Goal: Obtain resource: Download file/media

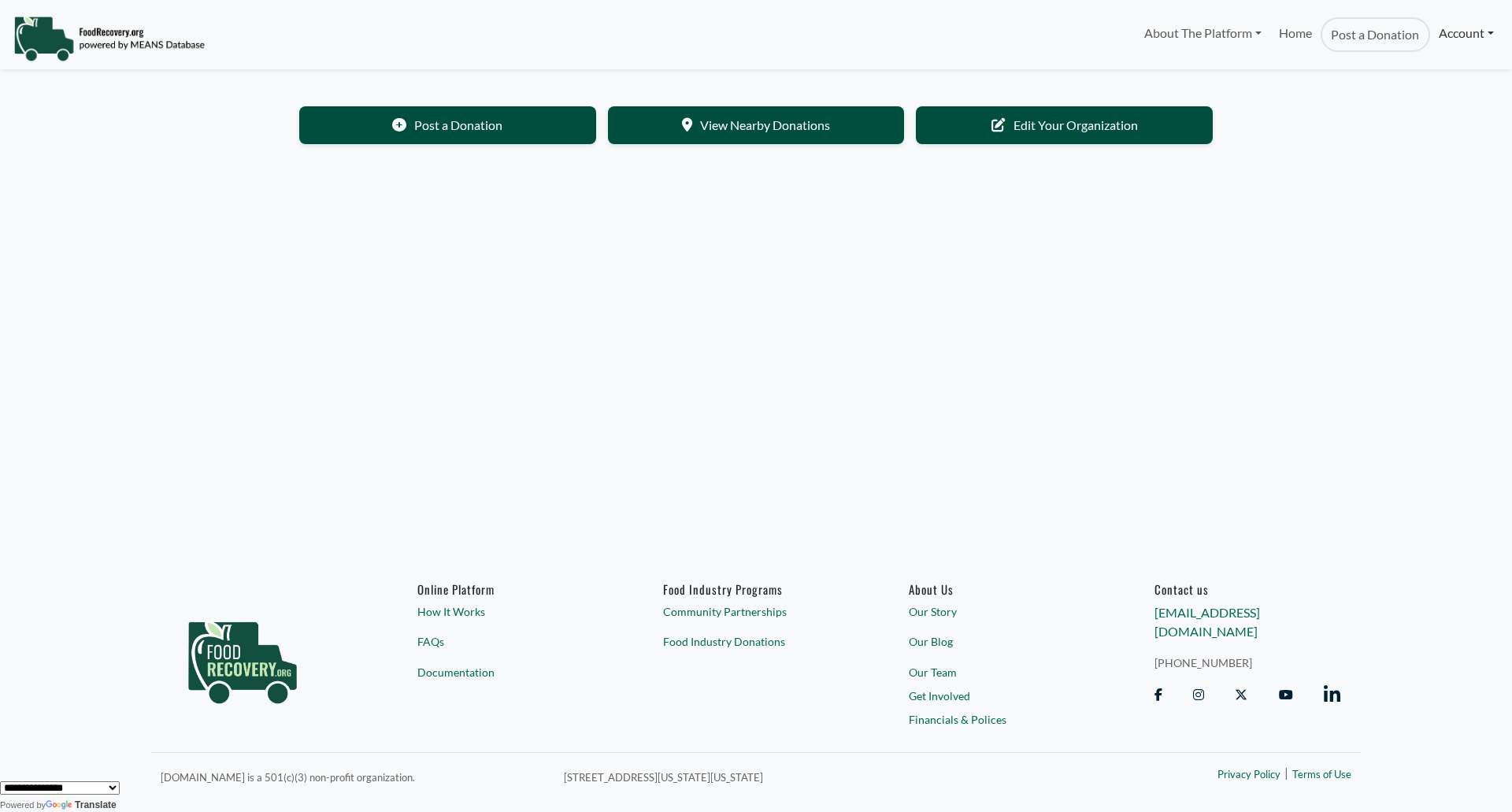
click at [1460, 36] on link "Account" at bounding box center [1467, 33] width 72 height 31
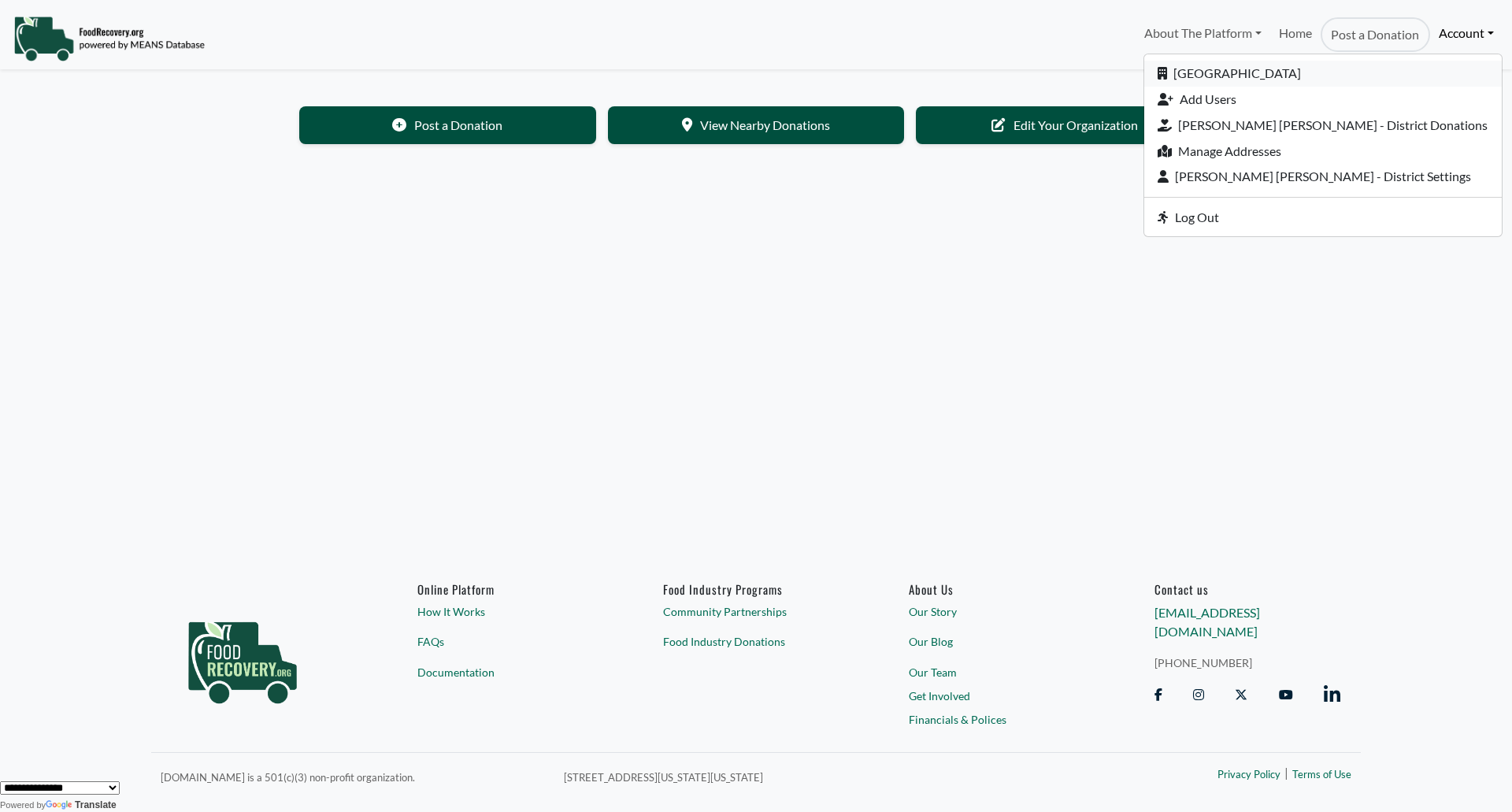
click at [1305, 72] on link "[GEOGRAPHIC_DATA]" at bounding box center [1323, 73] width 358 height 26
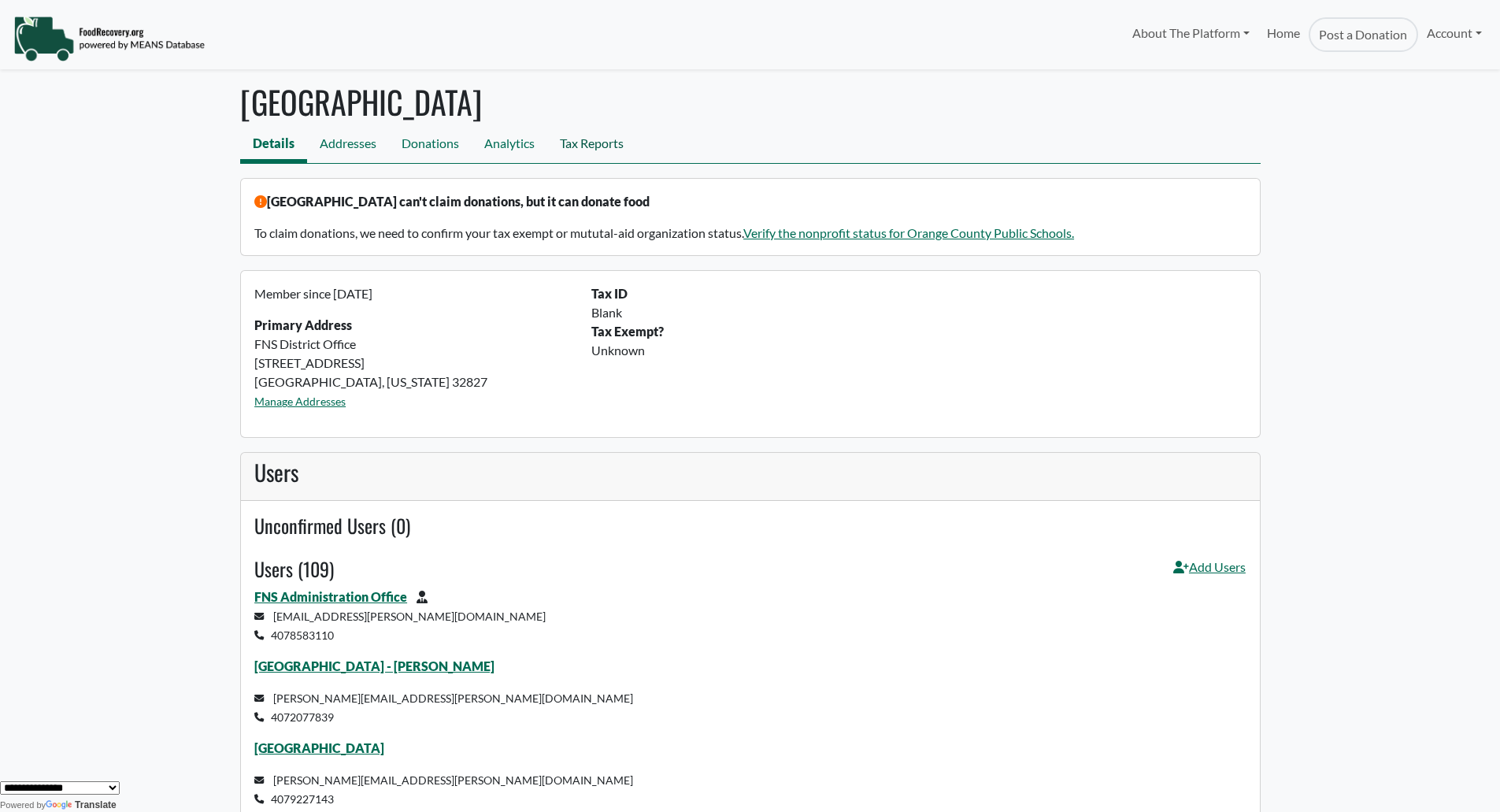
click at [613, 146] on link "Tax Reports" at bounding box center [592, 146] width 89 height 35
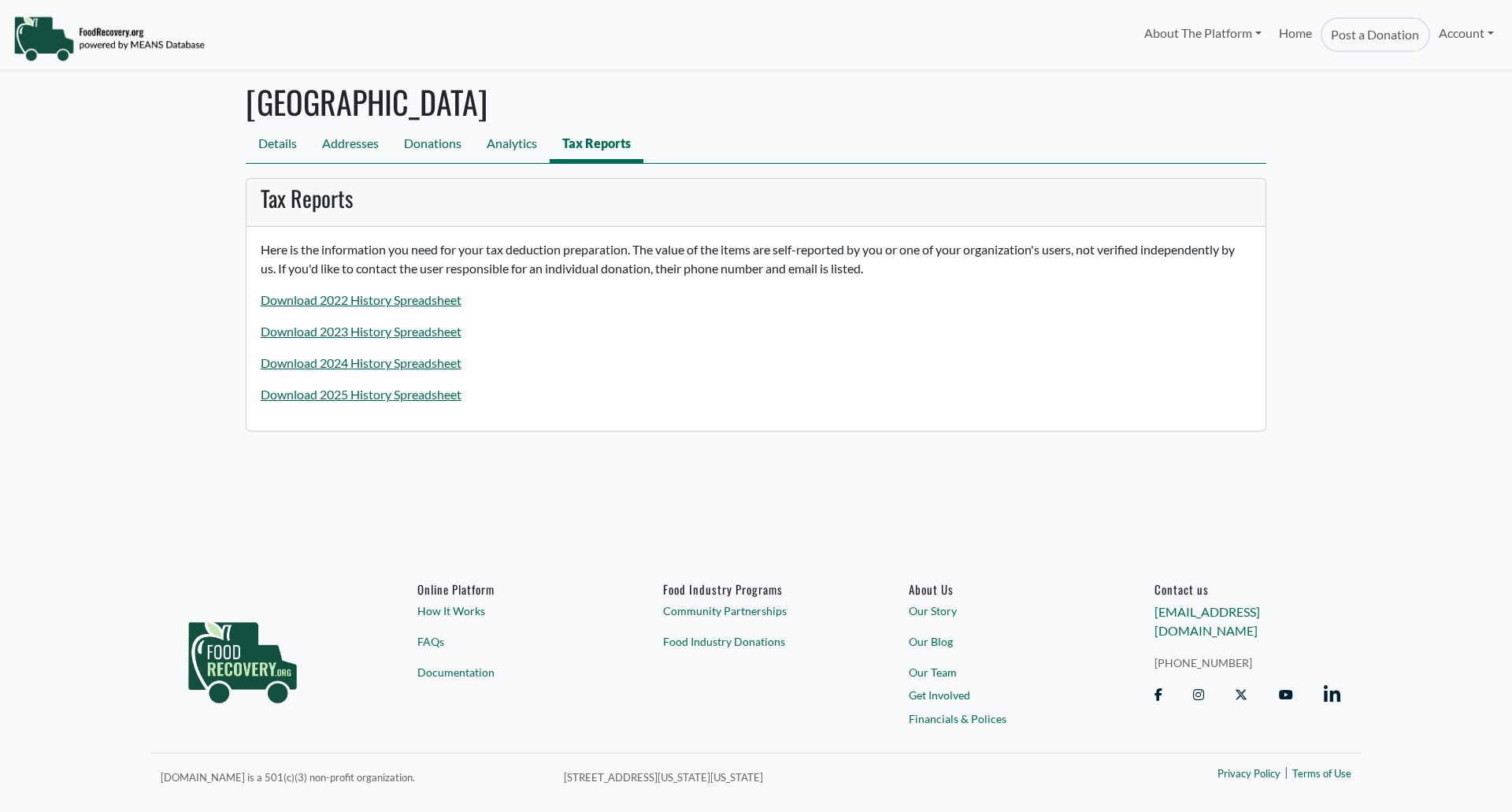
select select "Language Translate Widget"
click at [413, 399] on link "Download 2025 History Spreadsheet" at bounding box center [361, 394] width 201 height 15
